Goal: Task Accomplishment & Management: Manage account settings

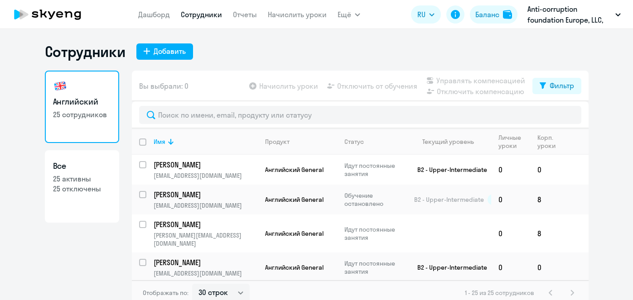
select select "30"
click at [139, 143] on input "deselect all" at bounding box center [148, 148] width 18 height 18
checkbox input "true"
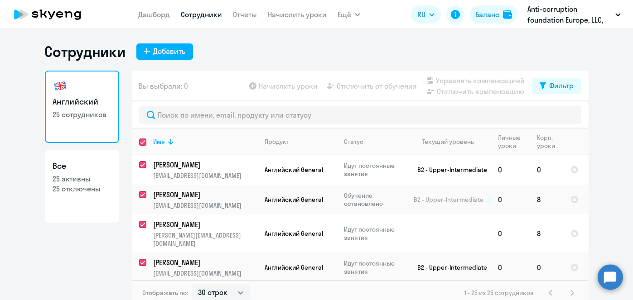
checkbox input "true"
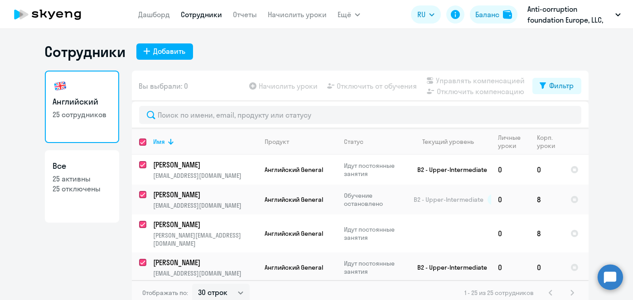
checkbox input "true"
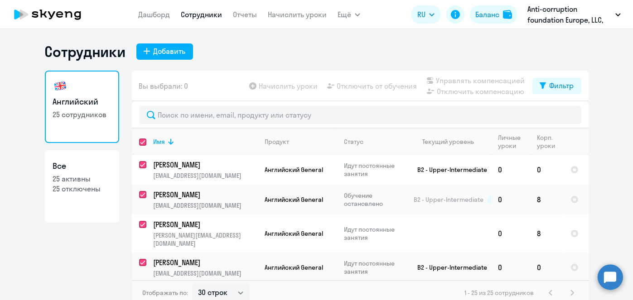
checkbox input "true"
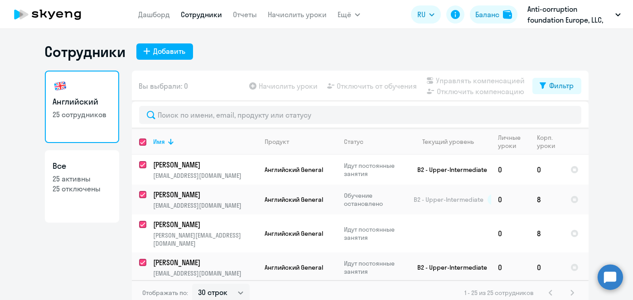
checkbox input "true"
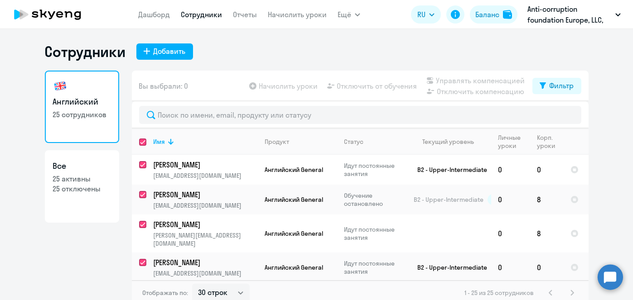
checkbox input "true"
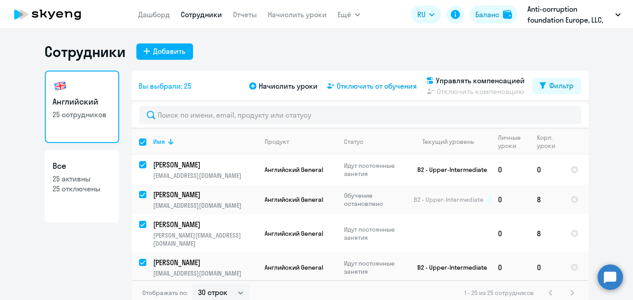
click at [359, 88] on span "Отключить от обучения" at bounding box center [377, 86] width 80 height 11
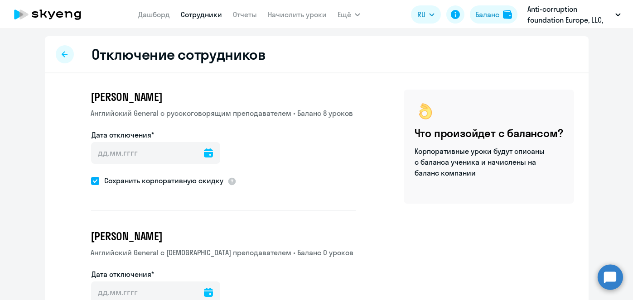
click at [204, 151] on icon at bounding box center [208, 153] width 9 height 9
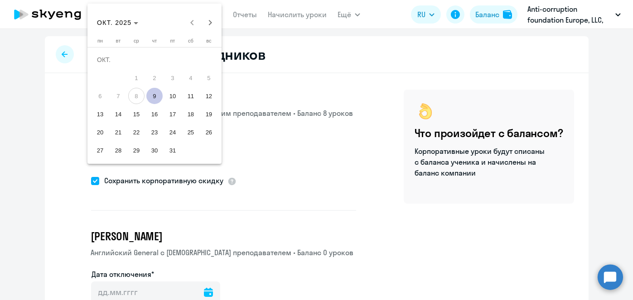
click at [154, 98] on span "9" at bounding box center [154, 96] width 16 height 16
type input "[DATE]"
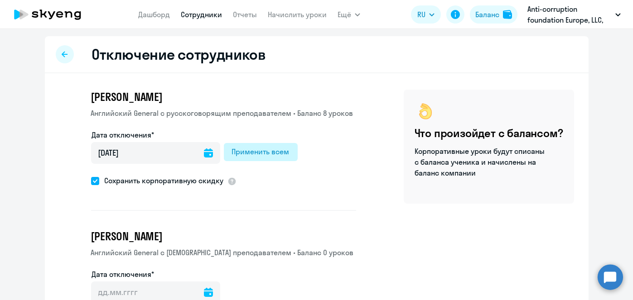
click at [265, 150] on div "Применить всем" at bounding box center [261, 151] width 58 height 11
type input "[DATE]"
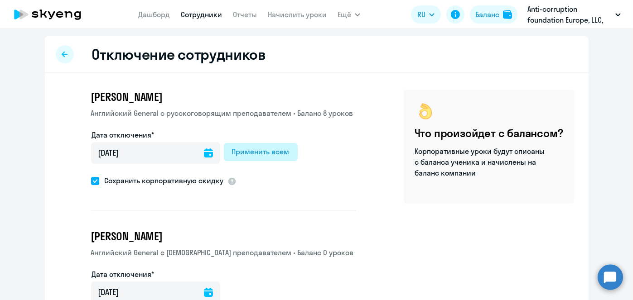
type input "[DATE]"
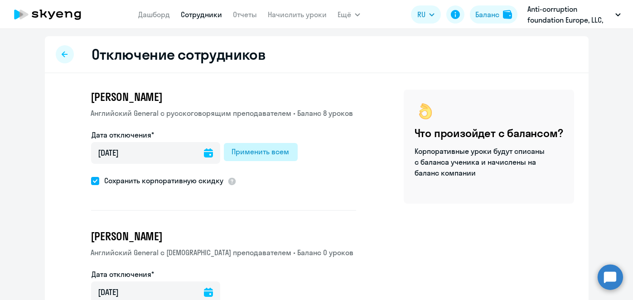
type input "[DATE]"
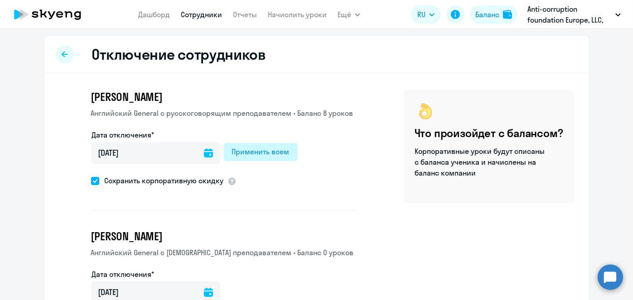
type input "[DATE]"
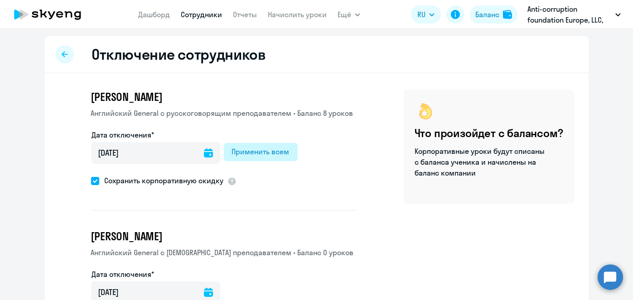
type input "[DATE]"
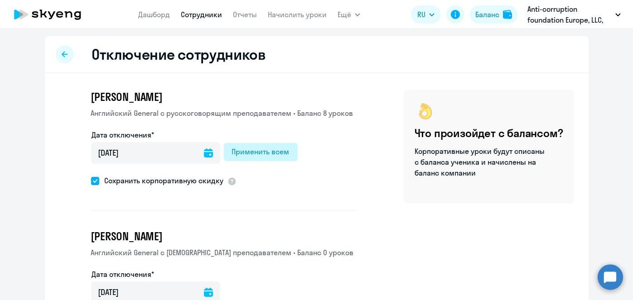
type input "[DATE]"
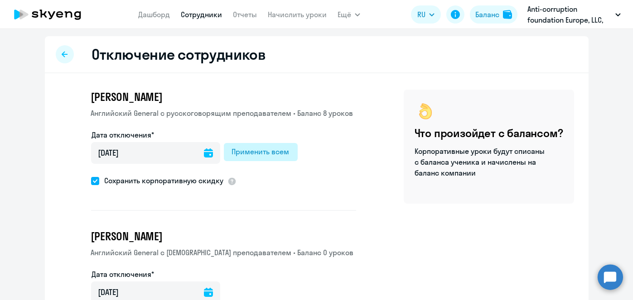
type input "[DATE]"
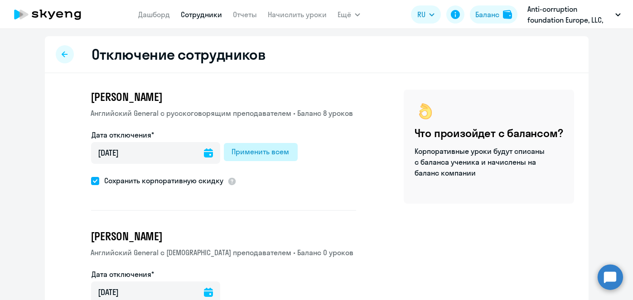
type input "[DATE]"
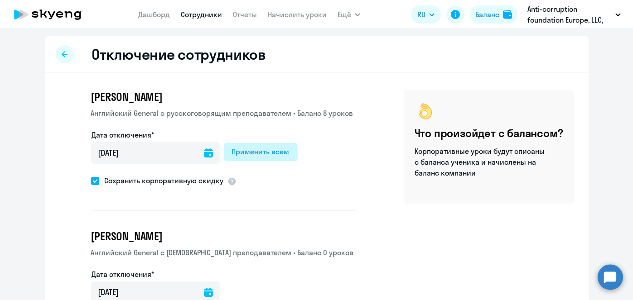
type input "[DATE]"
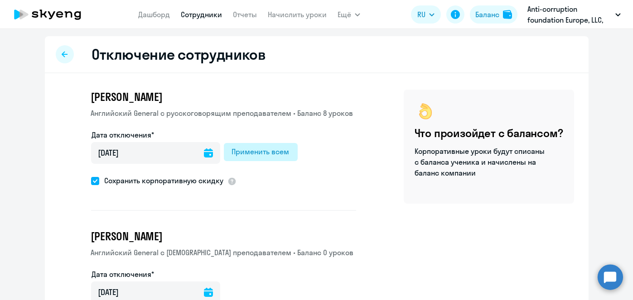
type input "[DATE]"
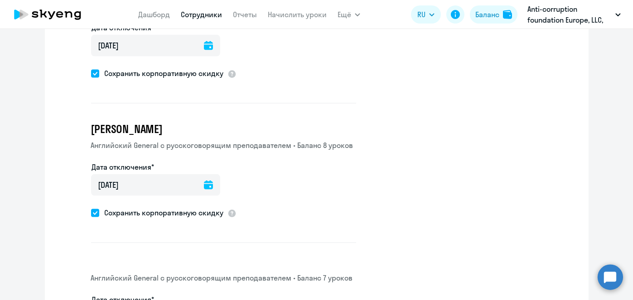
scroll to position [3272, 0]
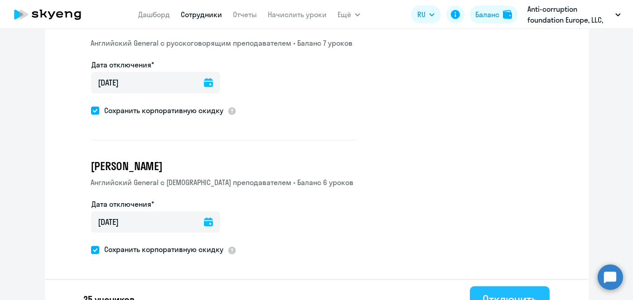
click at [490, 293] on div "Отключить" at bounding box center [509, 300] width 54 height 14
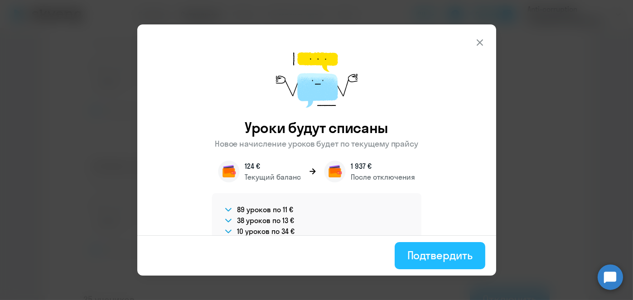
click at [434, 254] on div "Подтвердить" at bounding box center [439, 255] width 65 height 14
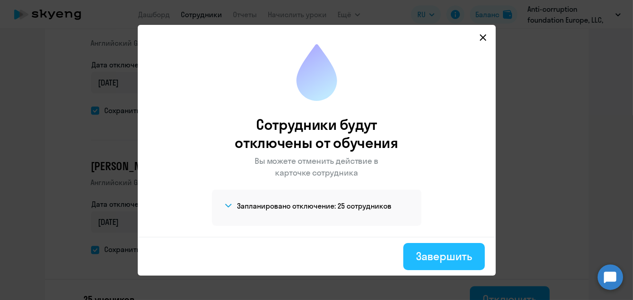
click at [407, 256] on button "Завершить" at bounding box center [443, 256] width 81 height 27
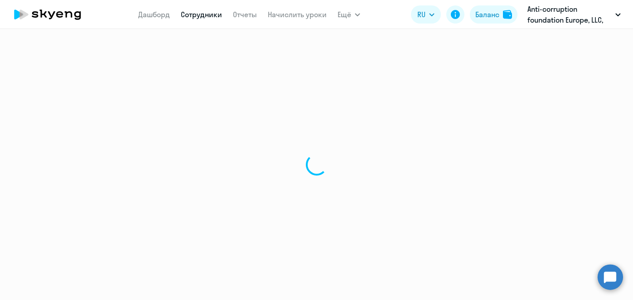
select select "30"
